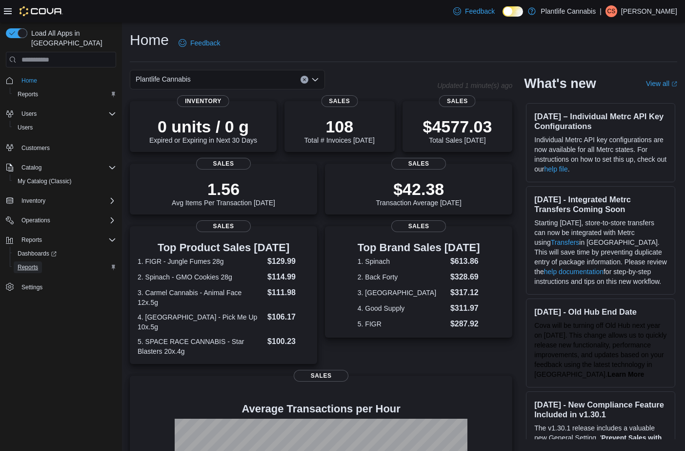
click at [31, 263] on span "Reports" at bounding box center [28, 267] width 21 height 8
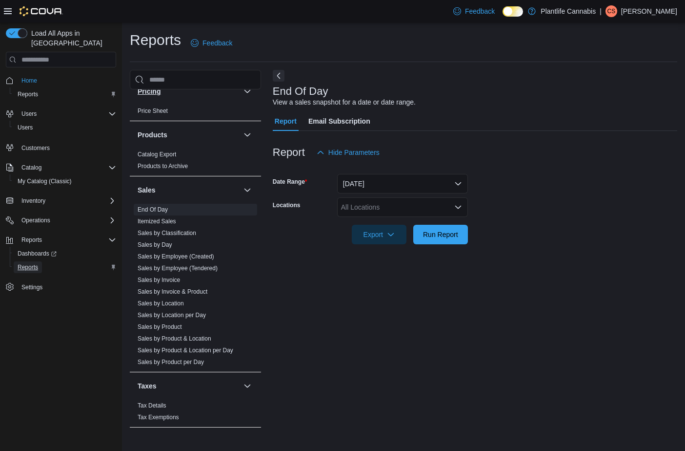
scroll to position [488, 0]
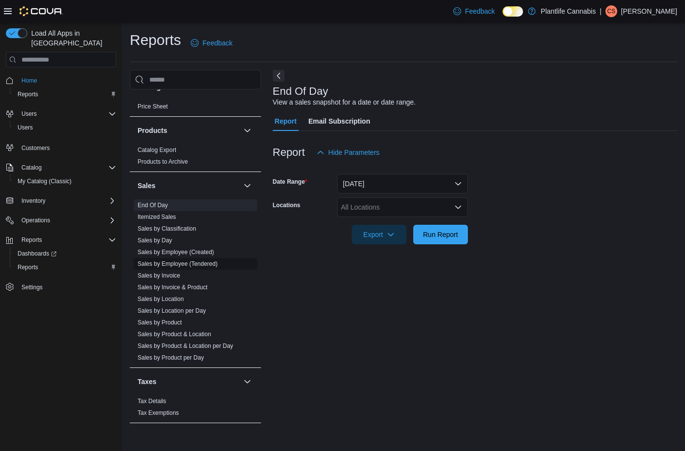
click at [205, 266] on link "Sales by Employee (Tendered)" at bounding box center [178, 263] width 80 height 7
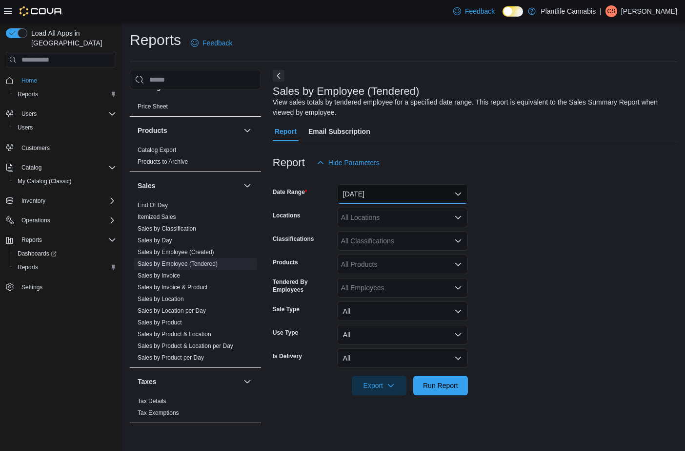
click at [420, 198] on button "Yesterday" at bounding box center [402, 194] width 131 height 20
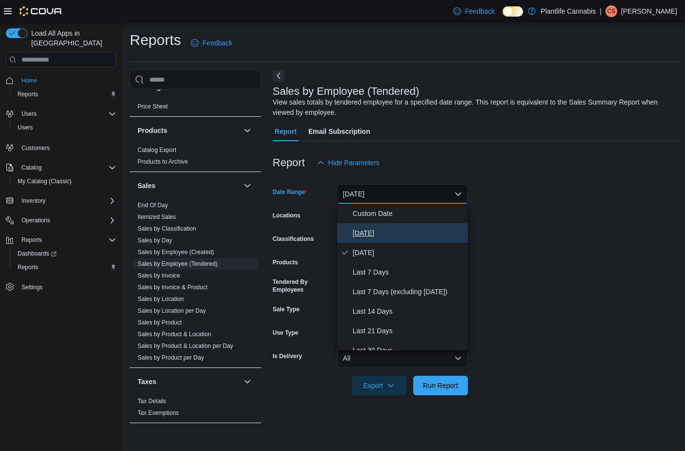
click at [388, 240] on button "Today" at bounding box center [402, 233] width 131 height 20
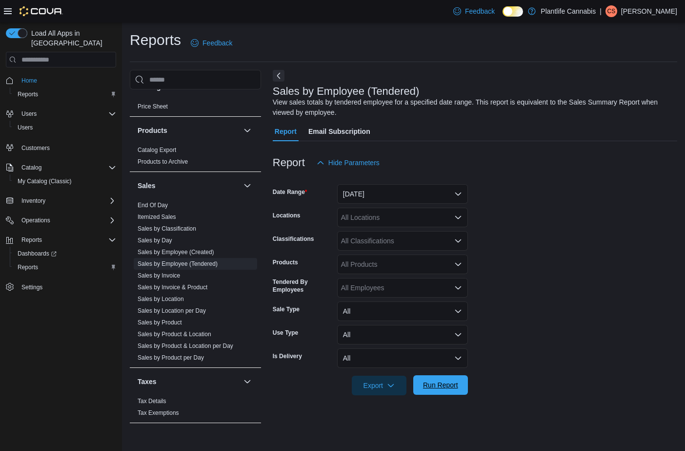
click at [432, 393] on span "Run Report" at bounding box center [440, 385] width 43 height 20
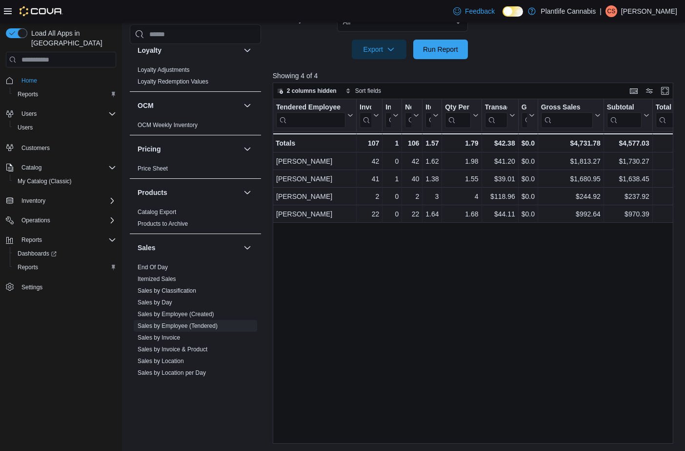
scroll to position [493, 0]
